Goal: Information Seeking & Learning: Learn about a topic

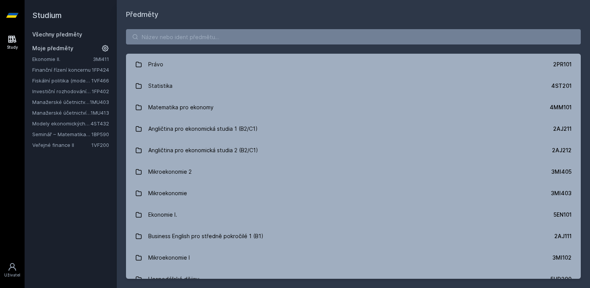
click at [65, 73] on link "Finanční řízení koncernu" at bounding box center [62, 70] width 60 height 8
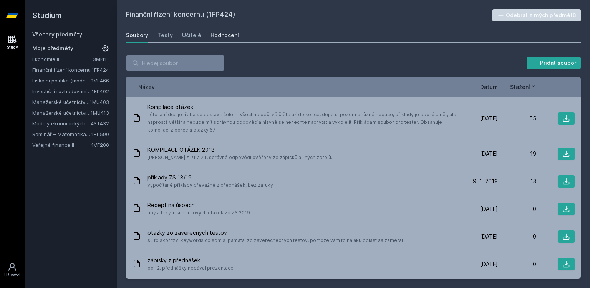
click at [220, 32] on div "Hodnocení" at bounding box center [225, 35] width 28 height 8
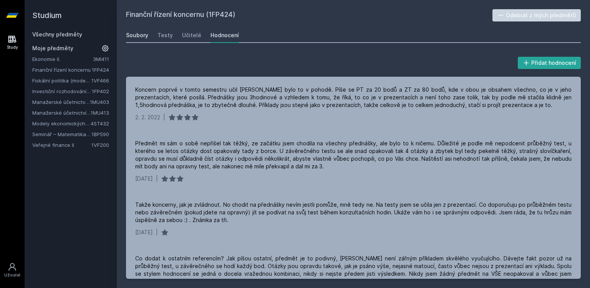
click at [134, 35] on div "Soubory" at bounding box center [137, 35] width 22 height 8
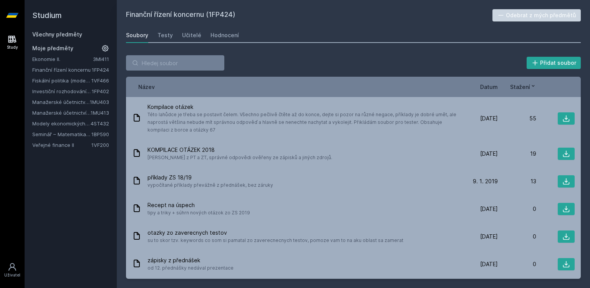
click at [484, 84] on span "Datum" at bounding box center [489, 87] width 18 height 8
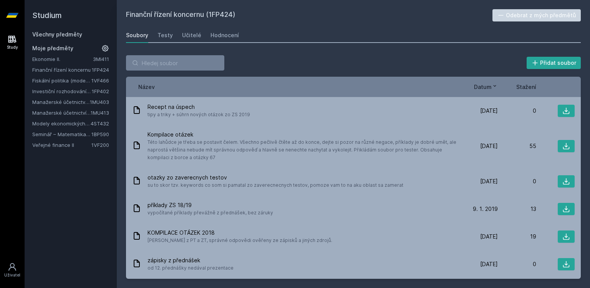
click at [484, 84] on span "Datum" at bounding box center [483, 87] width 18 height 8
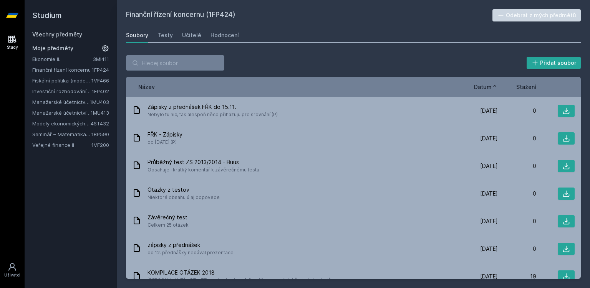
click at [484, 84] on span "Datum" at bounding box center [483, 87] width 18 height 8
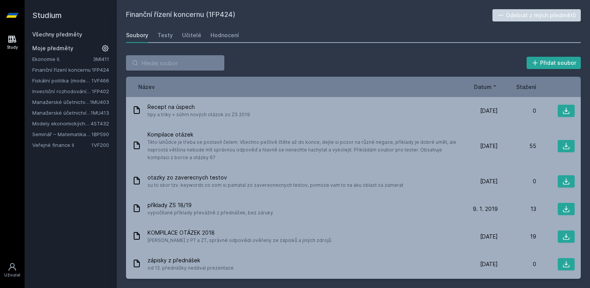
click at [69, 82] on link "Fiskální politika (moderní trendy a případové studie) (anglicky)" at bounding box center [61, 81] width 59 height 8
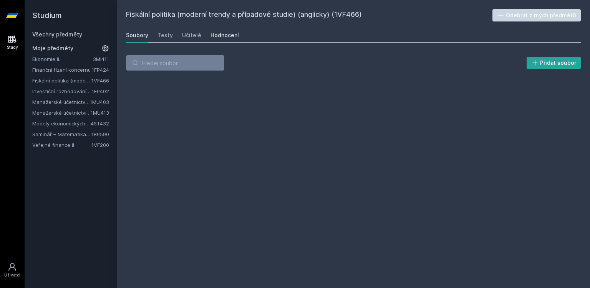
click at [232, 36] on div "Hodnocení" at bounding box center [225, 35] width 28 height 8
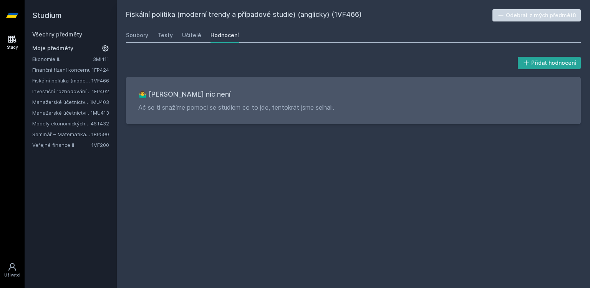
click at [13, 37] on icon at bounding box center [12, 39] width 8 height 7
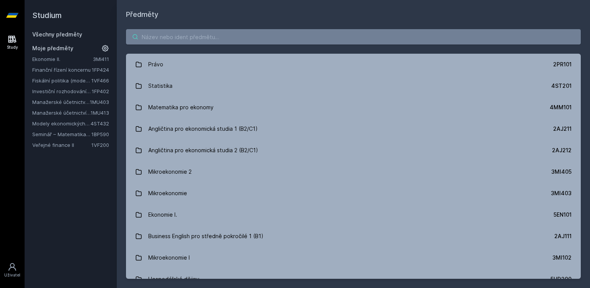
click at [172, 35] on input "search" at bounding box center [353, 36] width 455 height 15
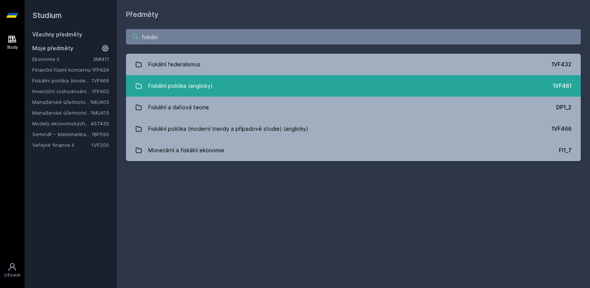
type input "fiskáln"
click at [161, 93] on div "Fiskální politika (anglicky)" at bounding box center [180, 85] width 65 height 15
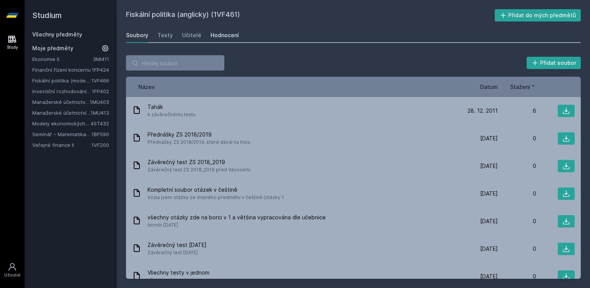
click at [223, 39] on link "Hodnocení" at bounding box center [225, 35] width 28 height 15
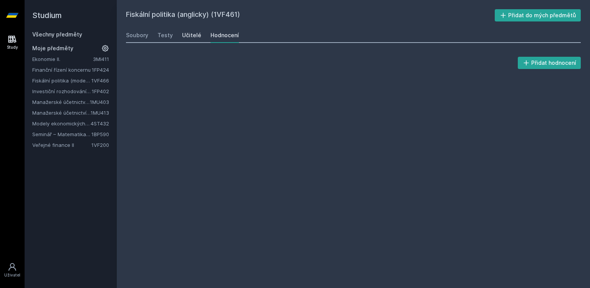
click at [191, 36] on div "Učitelé" at bounding box center [191, 35] width 19 height 8
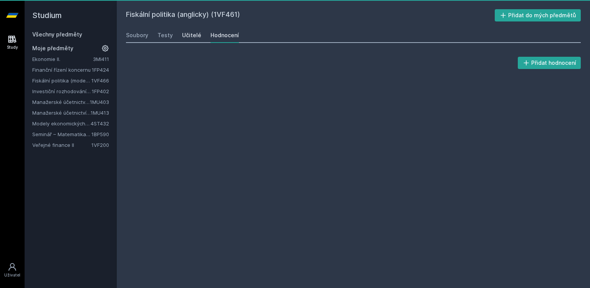
click at [187, 38] on div "Učitelé" at bounding box center [191, 35] width 19 height 8
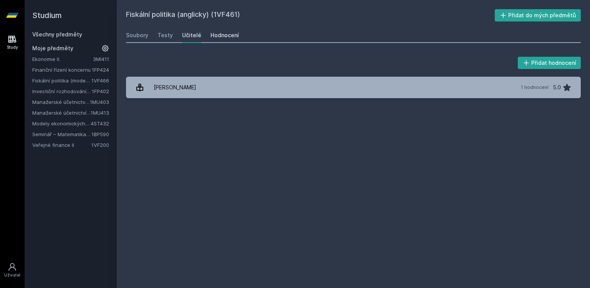
click at [229, 39] on link "Hodnocení" at bounding box center [225, 35] width 28 height 15
